Goal: Task Accomplishment & Management: Manage account settings

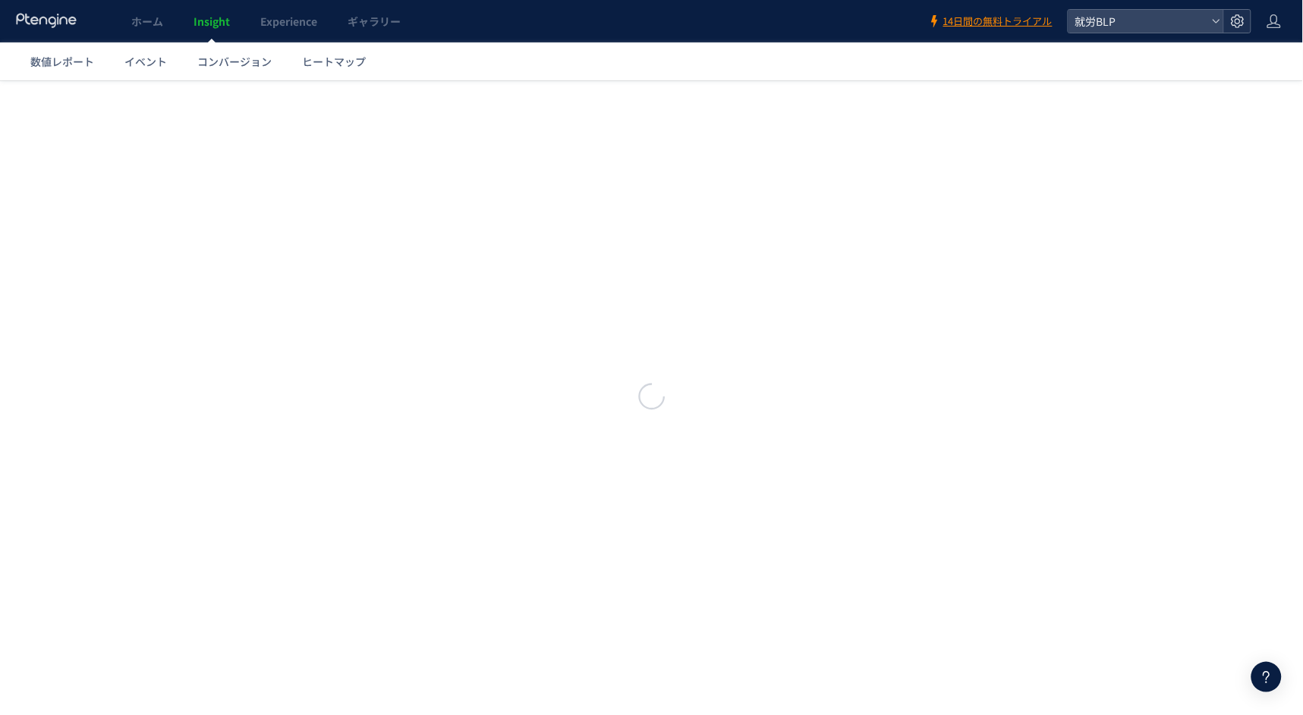
click at [1238, 20] on icon at bounding box center [1237, 21] width 15 height 15
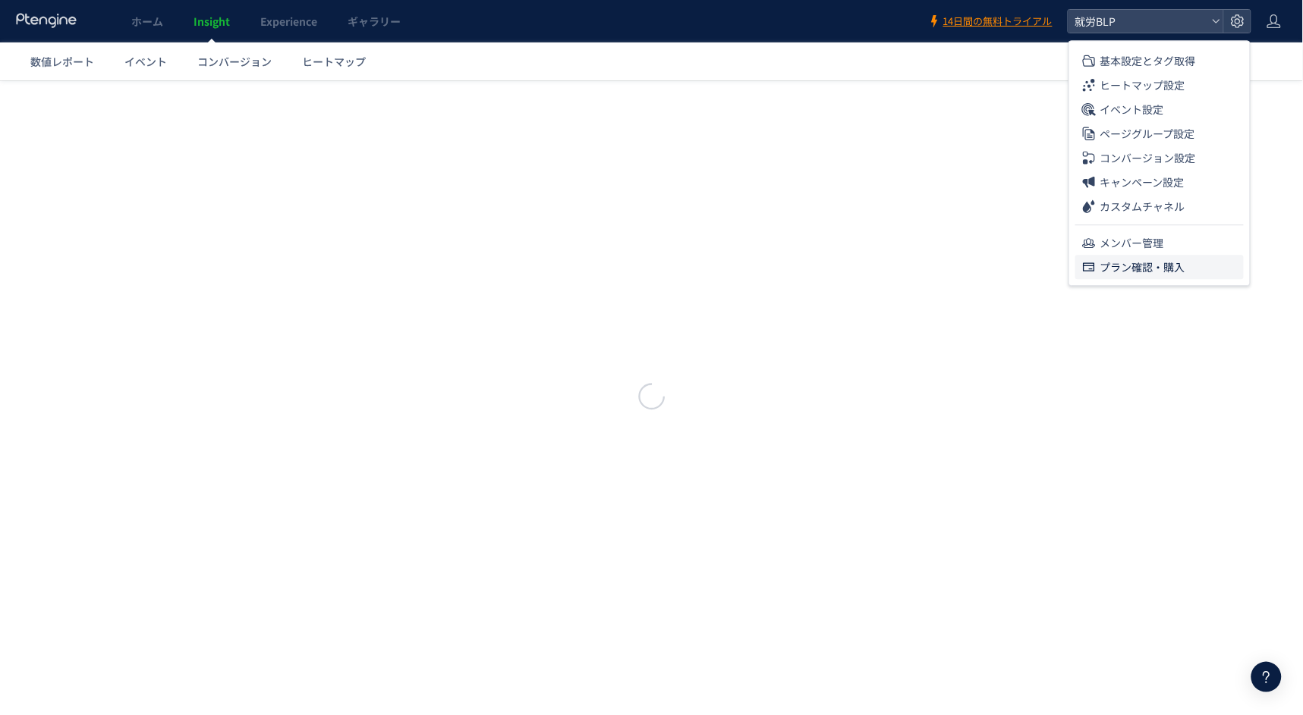
click at [1155, 266] on span "プラン確認・購入" at bounding box center [1142, 267] width 85 height 24
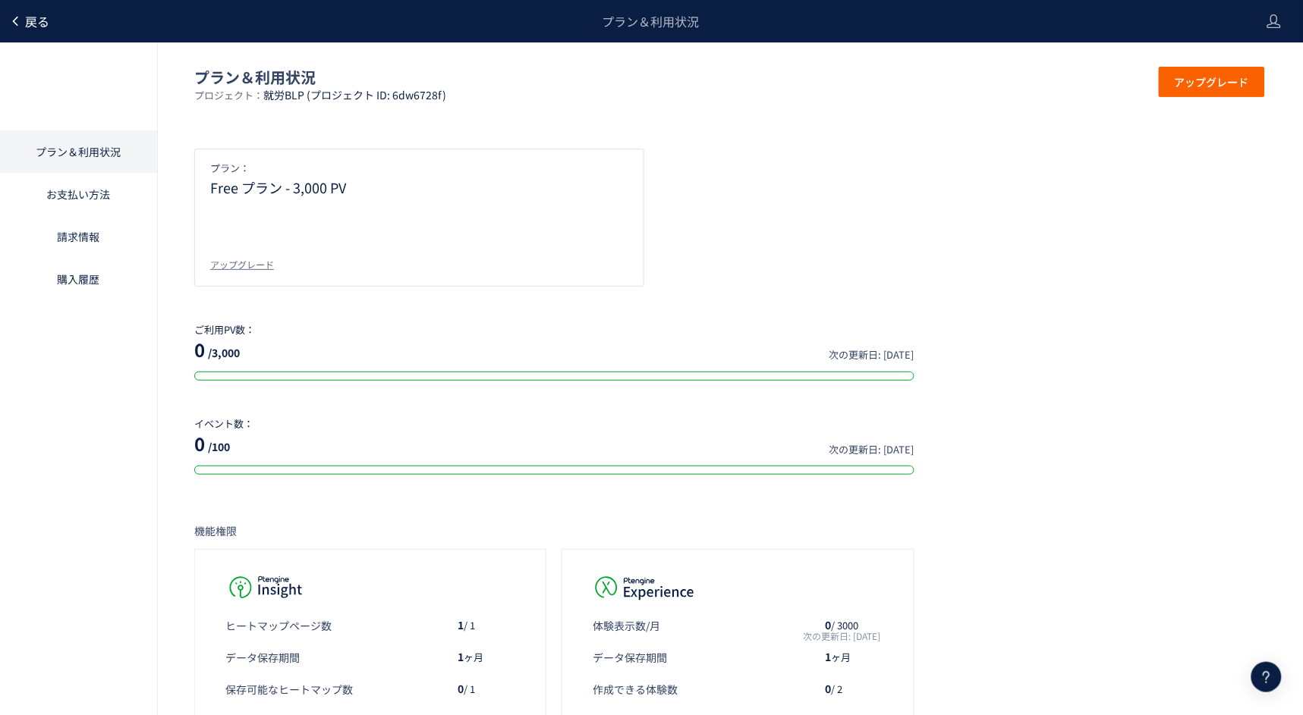
click at [46, 29] on span "戻る" at bounding box center [37, 21] width 24 height 18
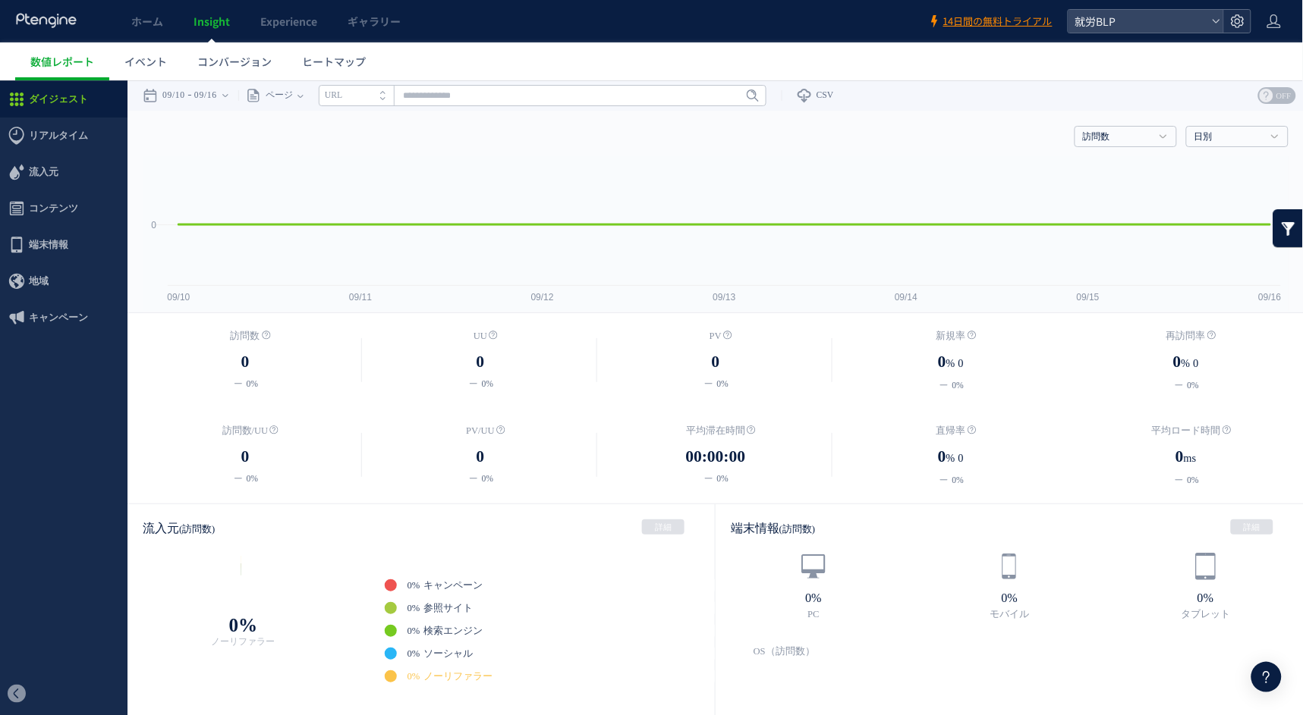
click at [1234, 26] on use at bounding box center [1237, 20] width 13 height 13
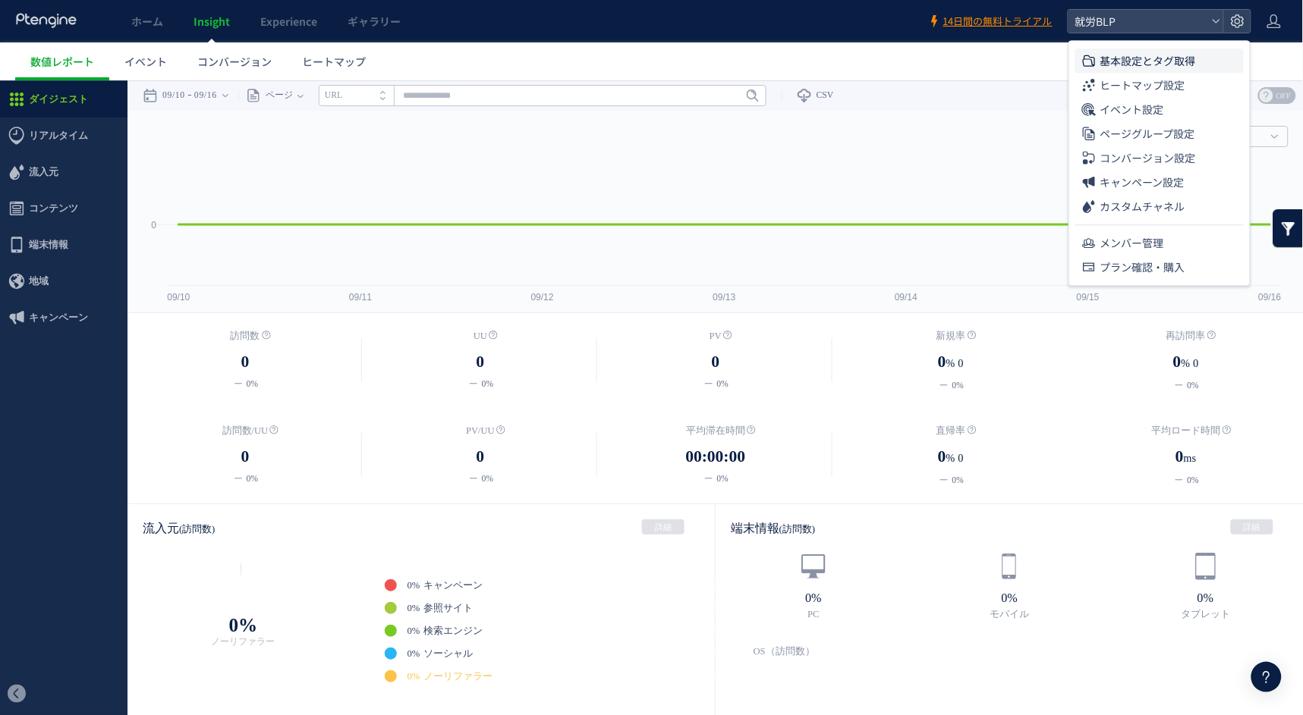
click at [1184, 62] on span "基本設定とタグ取得" at bounding box center [1148, 61] width 96 height 24
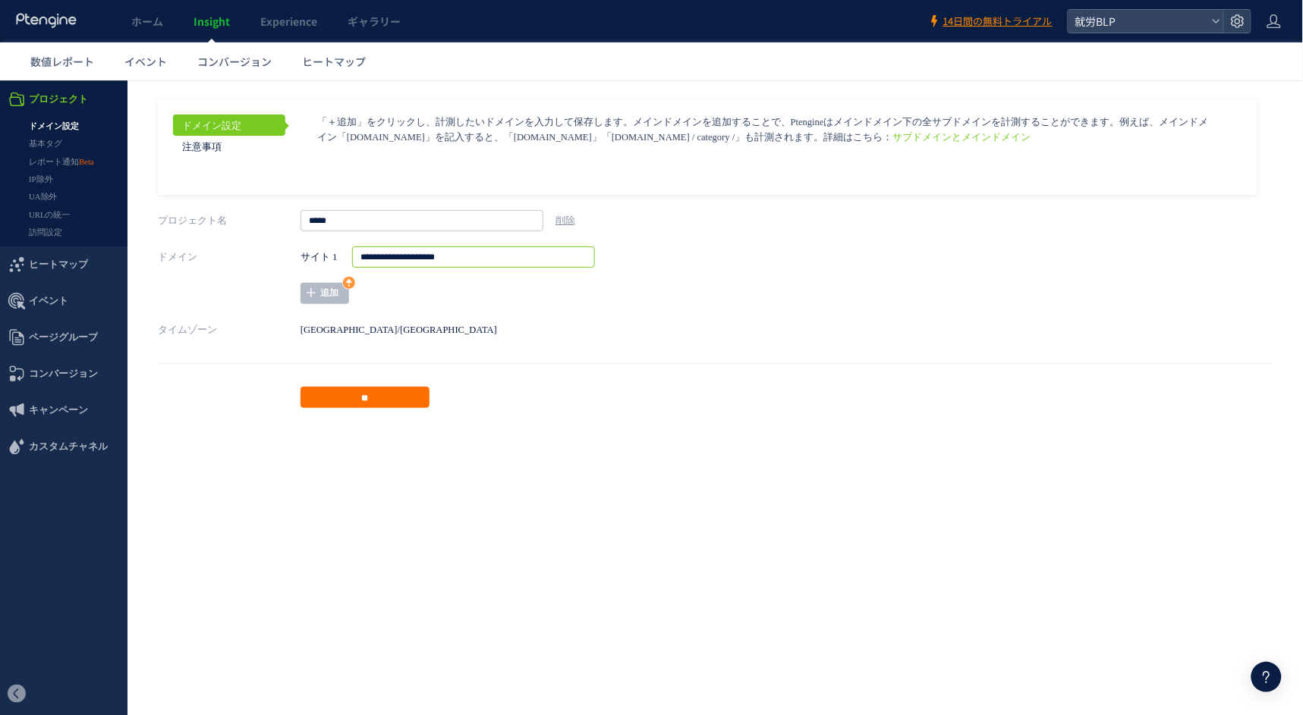
click at [449, 256] on input "**********" at bounding box center [473, 256] width 243 height 21
